Goal: Navigation & Orientation: Find specific page/section

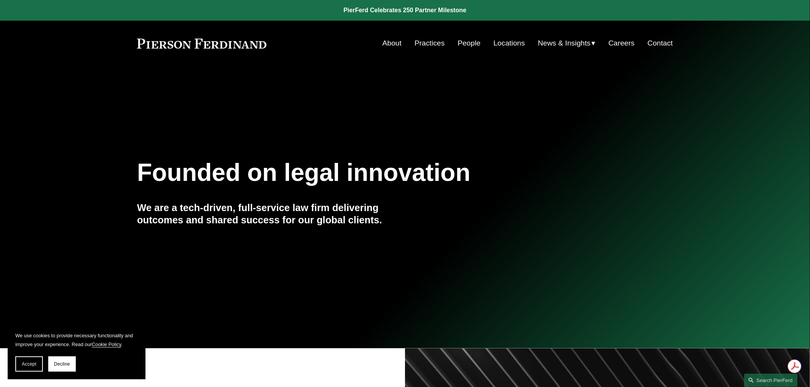
click at [461, 47] on link "People" at bounding box center [469, 43] width 23 height 15
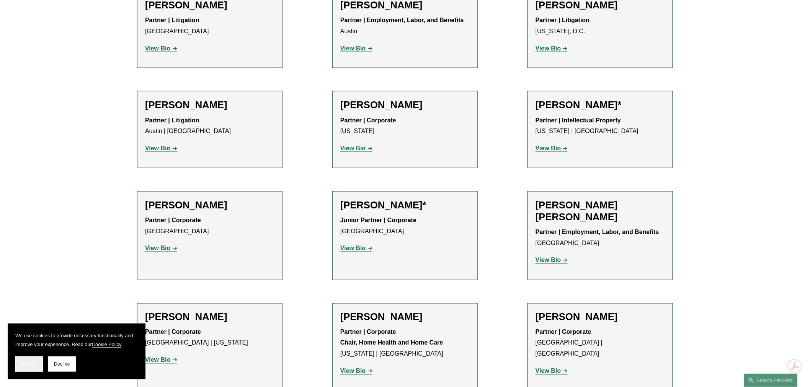
scroll to position [383, 0]
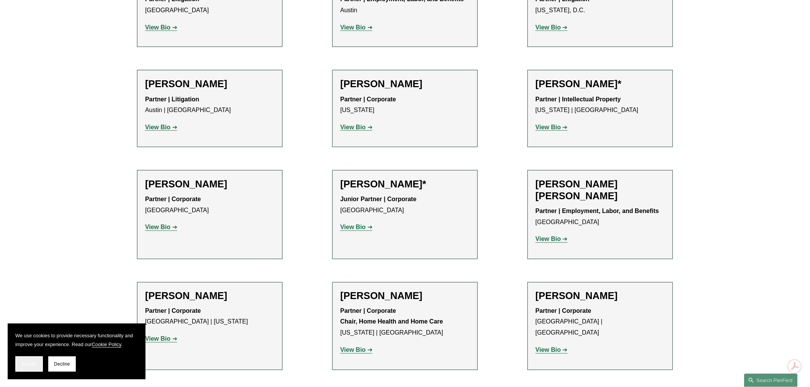
click at [35, 365] on span "Accept" at bounding box center [29, 364] width 15 height 5
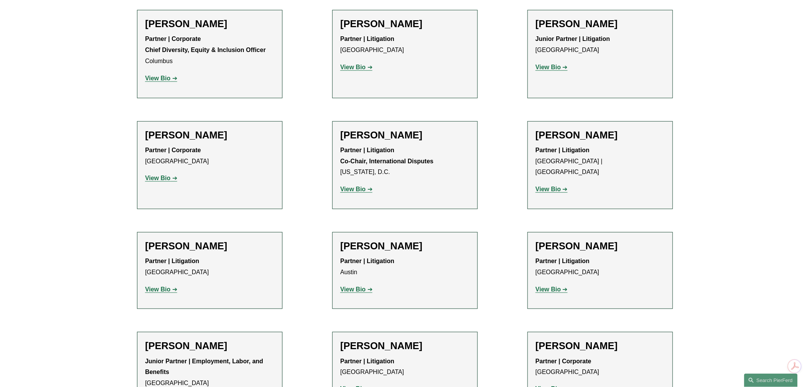
scroll to position [1488, 0]
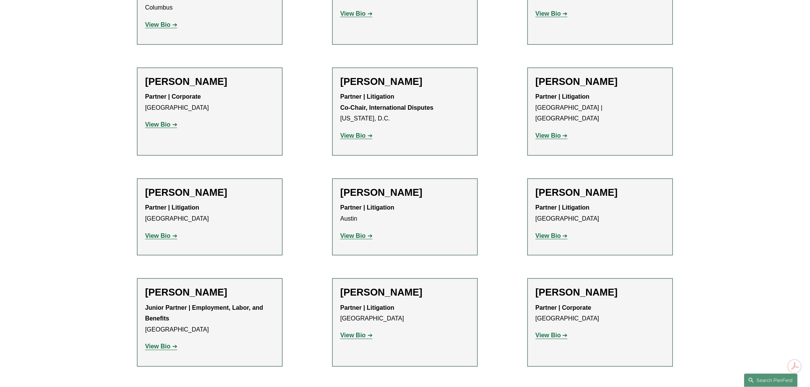
click at [553, 233] on strong "View Bio" at bounding box center [547, 236] width 25 height 7
